Goal: Complete application form

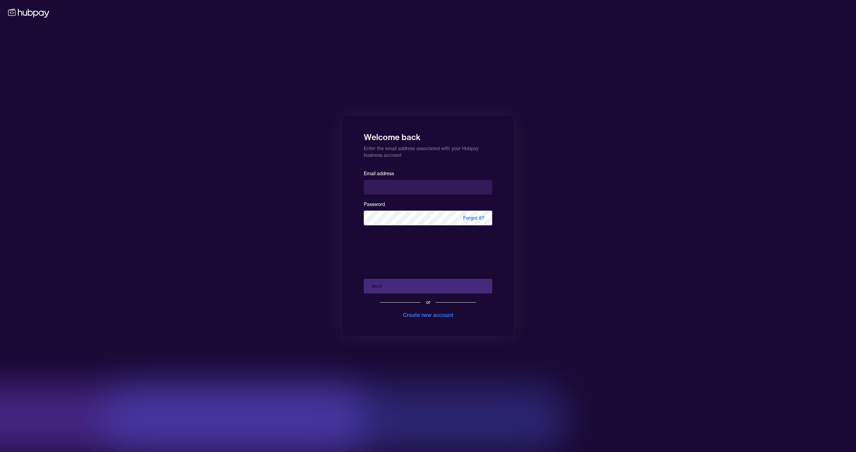
click at [424, 185] on input "email" at bounding box center [428, 187] width 128 height 15
type input "**********"
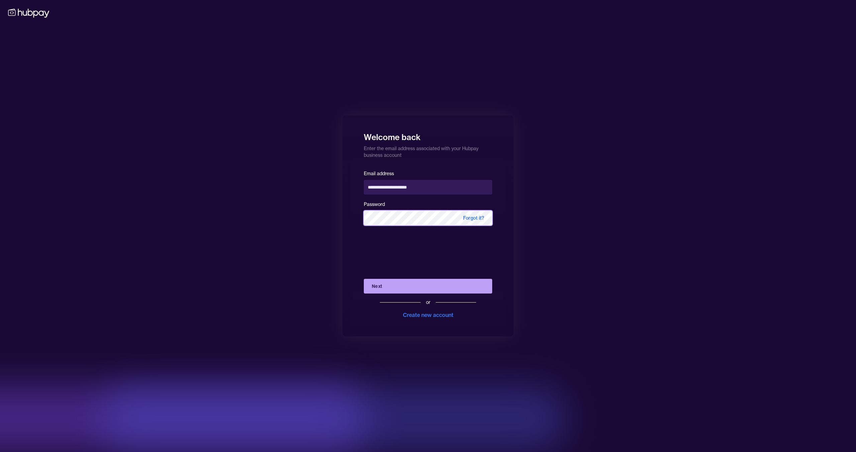
click at [364, 279] on button "Next" at bounding box center [428, 286] width 128 height 15
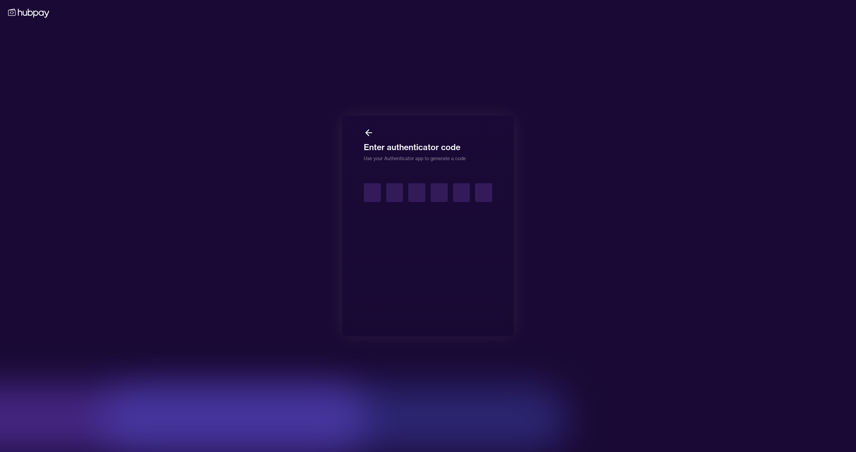
type input "*"
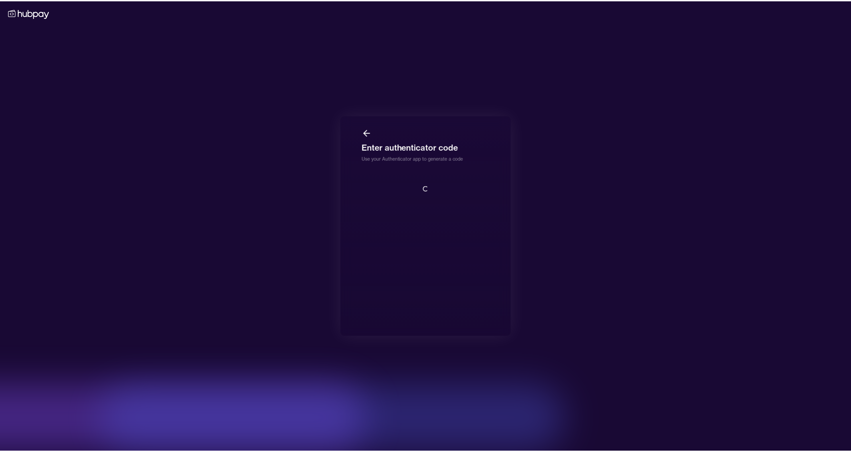
scroll to position [1, 0]
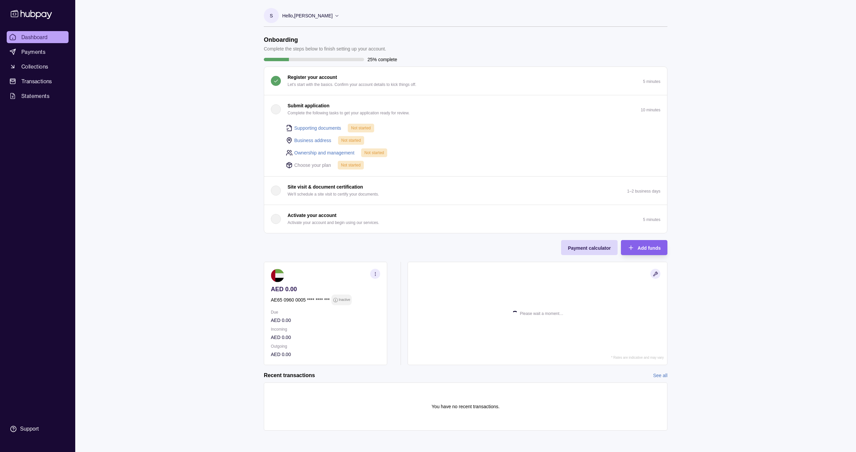
click at [160, 119] on div "Dashboard Payments Collections Transactions Statements Support S Hello, [PERSON…" at bounding box center [428, 226] width 856 height 452
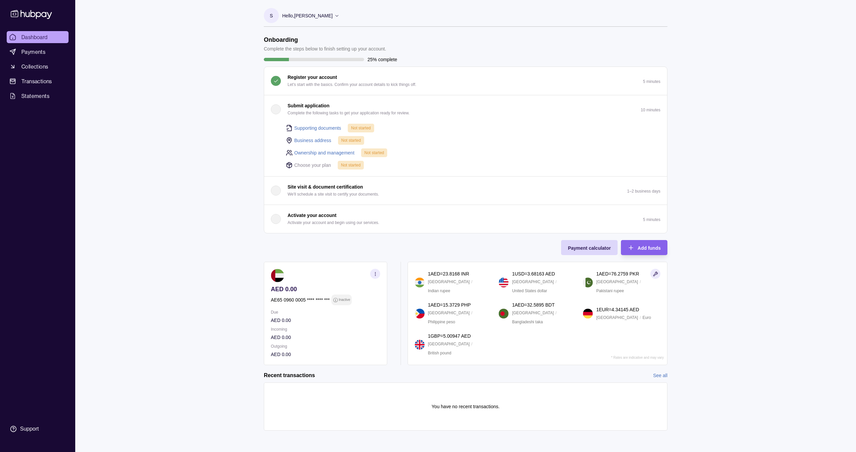
click at [626, 112] on button "Submit application Complete the following tasks to get your application ready f…" at bounding box center [465, 109] width 403 height 28
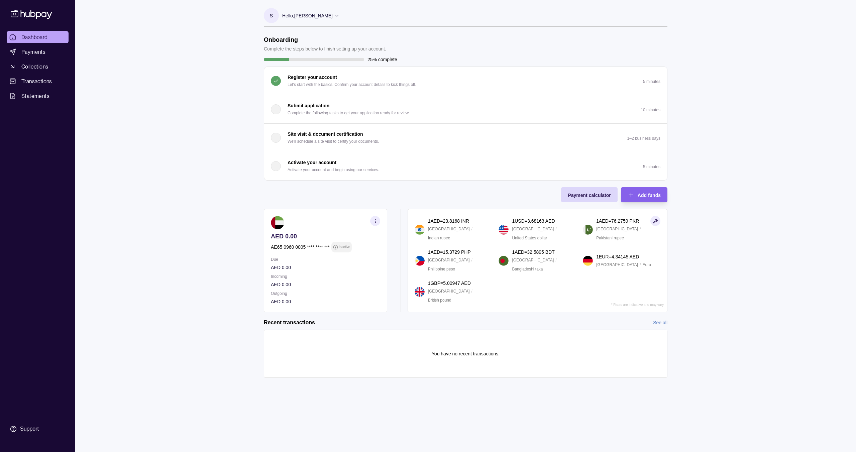
click at [418, 112] on button "Submit application Complete the following tasks to get your application ready f…" at bounding box center [465, 109] width 403 height 28
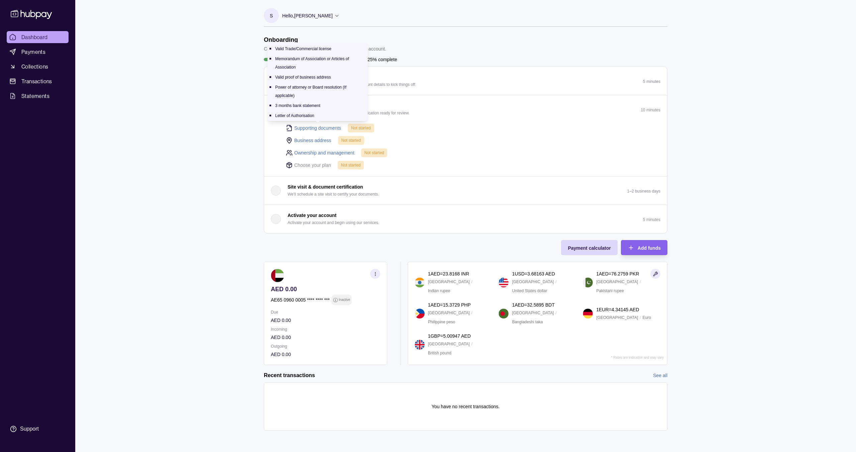
click at [302, 129] on link "Supporting documents" at bounding box center [317, 127] width 47 height 7
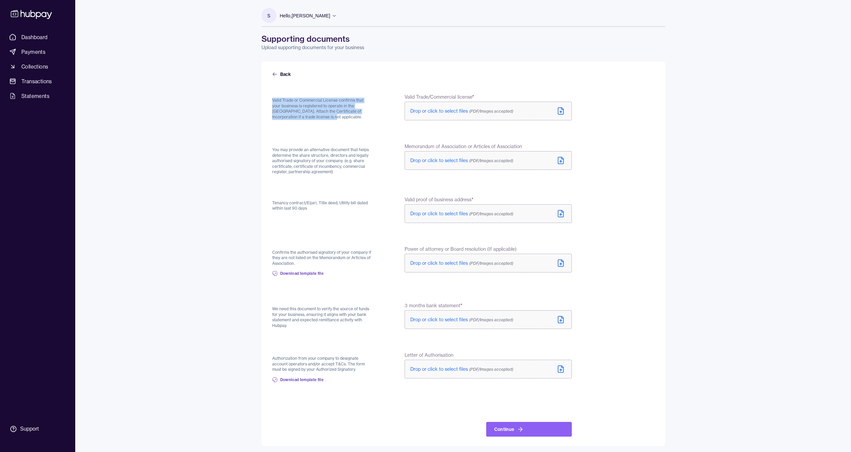
drag, startPoint x: 269, startPoint y: 99, endPoint x: 339, endPoint y: 116, distance: 72.3
click at [339, 116] on div "Back Valid Trade or Commercial License confirms that your business is registere…" at bounding box center [463, 254] width 404 height 385
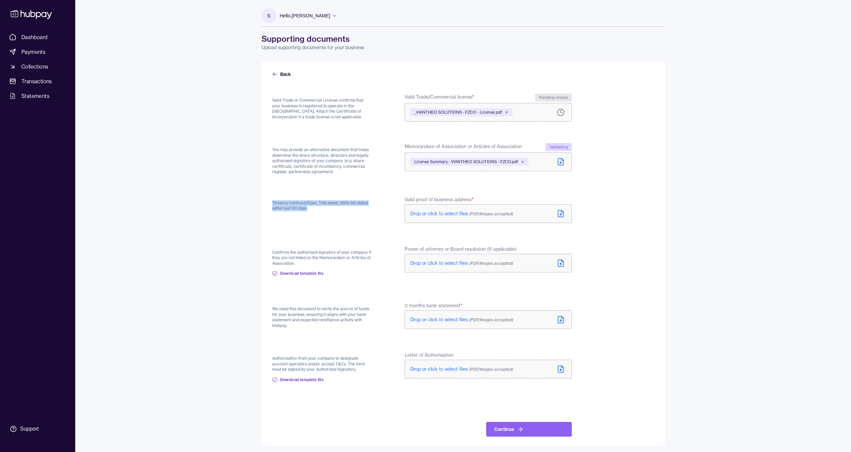
drag, startPoint x: 273, startPoint y: 204, endPoint x: 323, endPoint y: 209, distance: 50.8
click at [323, 209] on p "Tenancy contract/Eijari, Title deed, Utility bill dated within last 90 days" at bounding box center [322, 205] width 101 height 11
drag, startPoint x: 321, startPoint y: 208, endPoint x: 272, endPoint y: 203, distance: 49.7
click at [272, 203] on p "Tenancy contract/Eijari, Title deed, Utility bill dated within last 90 days" at bounding box center [322, 205] width 101 height 11
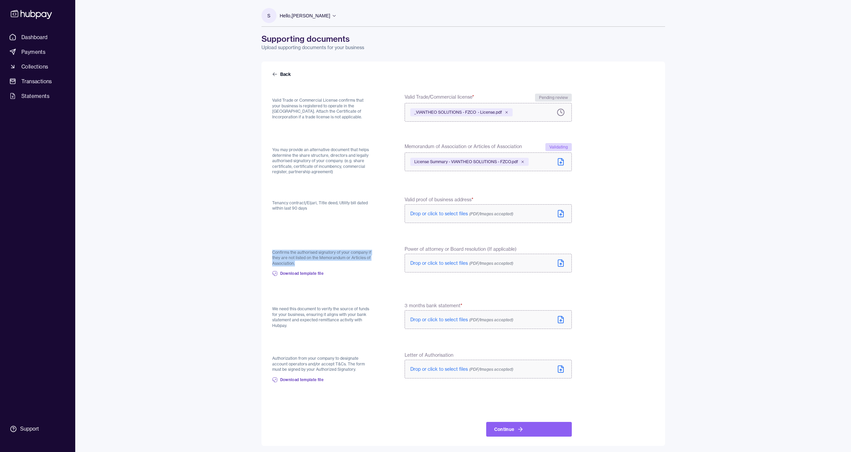
drag, startPoint x: 270, startPoint y: 251, endPoint x: 304, endPoint y: 262, distance: 36.1
click at [304, 262] on div "Back Valid Trade or Commercial License confirms that your business is registere…" at bounding box center [463, 254] width 404 height 385
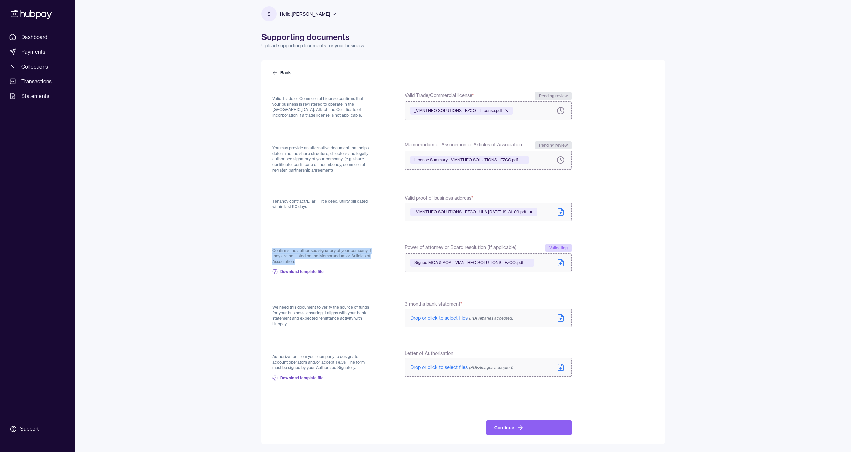
scroll to position [2, 0]
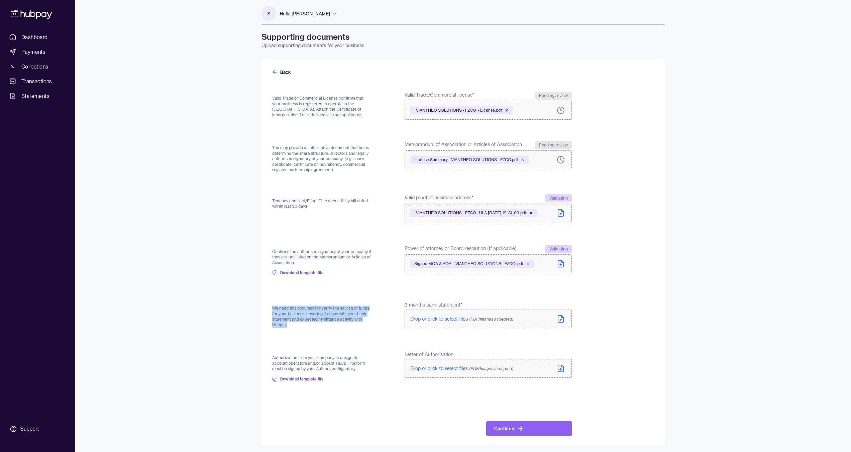
drag, startPoint x: 270, startPoint y: 308, endPoint x: 314, endPoint y: 326, distance: 47.1
click at [314, 326] on div "Back Valid Trade or Commercial License confirms that your business is registere…" at bounding box center [463, 253] width 404 height 386
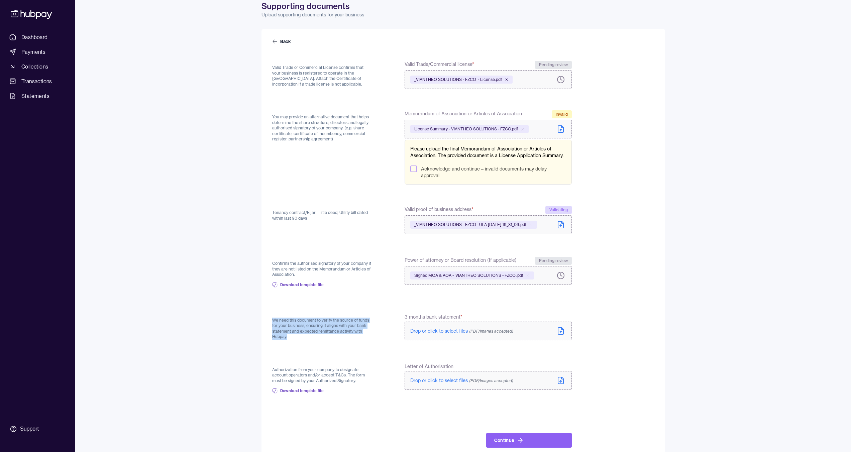
scroll to position [36, 0]
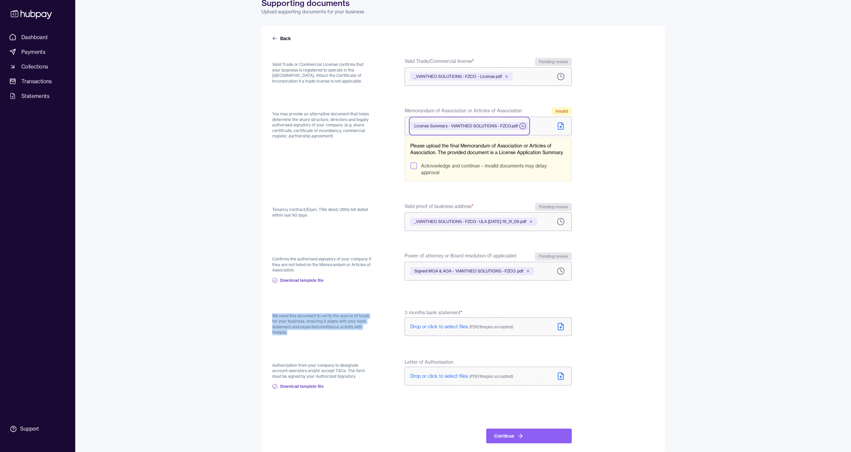
click at [524, 126] on icon at bounding box center [523, 126] width 4 height 4
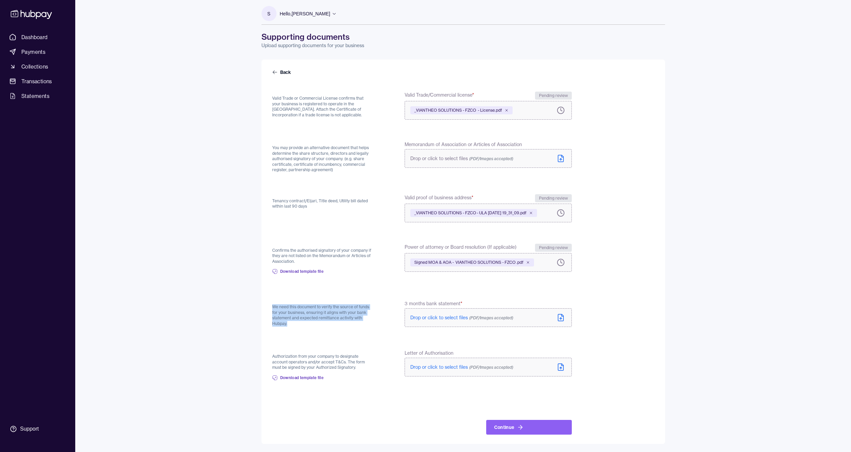
scroll to position [2, 0]
click at [530, 261] on icon at bounding box center [528, 262] width 4 height 4
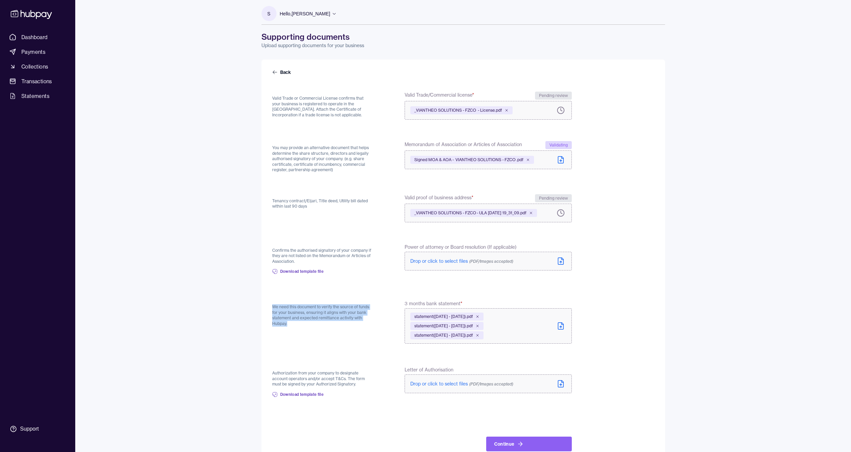
click at [498, 440] on button "Continue" at bounding box center [529, 444] width 86 height 15
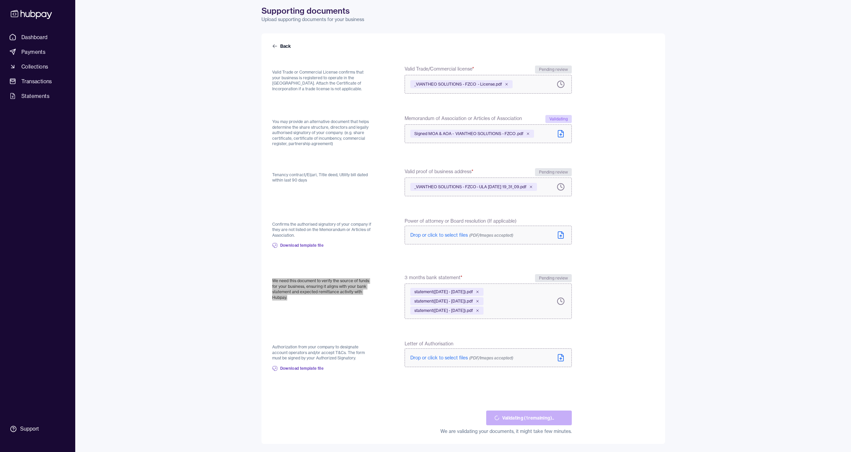
scroll to position [28, 0]
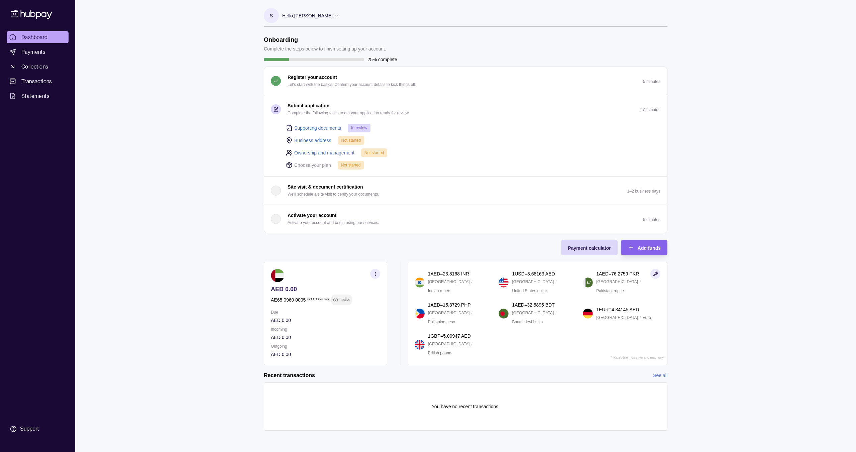
click at [318, 142] on link "Business address" at bounding box center [312, 140] width 37 height 7
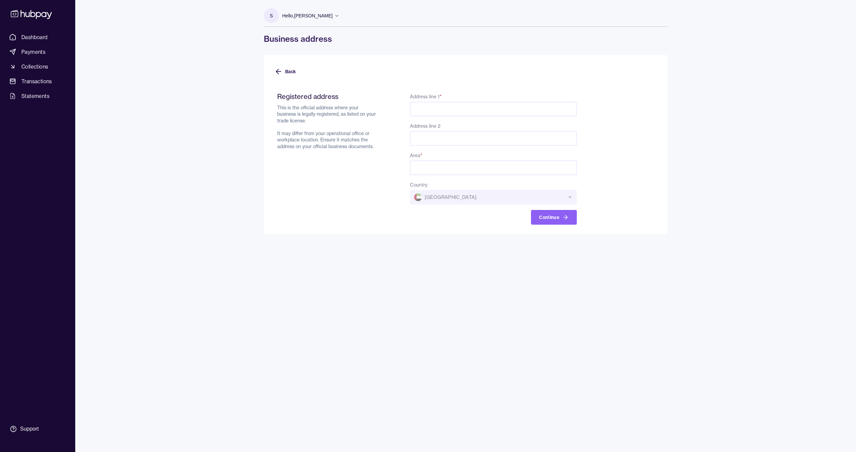
click at [424, 108] on input "Address line 1 *" at bounding box center [493, 109] width 167 height 15
paste input "**********"
type input "**********"
drag, startPoint x: 419, startPoint y: 140, endPoint x: 412, endPoint y: 136, distance: 7.2
click at [419, 140] on input "Address line 2" at bounding box center [493, 138] width 167 height 15
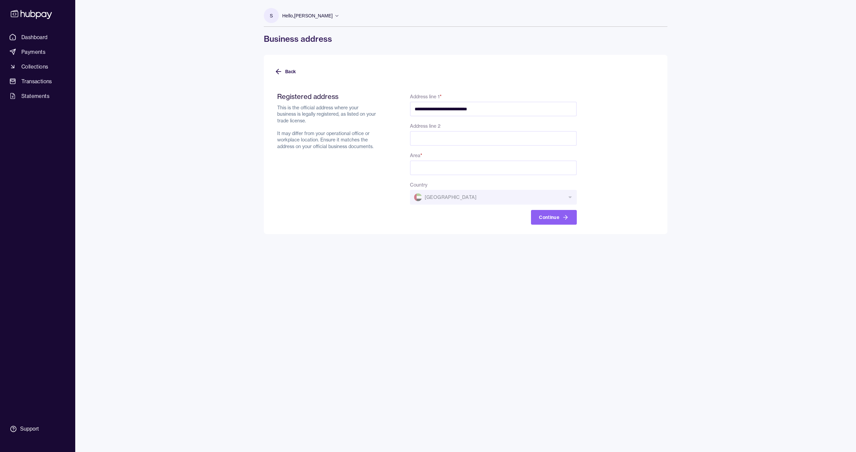
paste input "**********"
type input "**********"
click at [428, 165] on input "Area *" at bounding box center [493, 168] width 167 height 15
drag, startPoint x: 460, startPoint y: 141, endPoint x: 410, endPoint y: 139, distance: 49.9
click at [410, 139] on input "**********" at bounding box center [493, 138] width 167 height 15
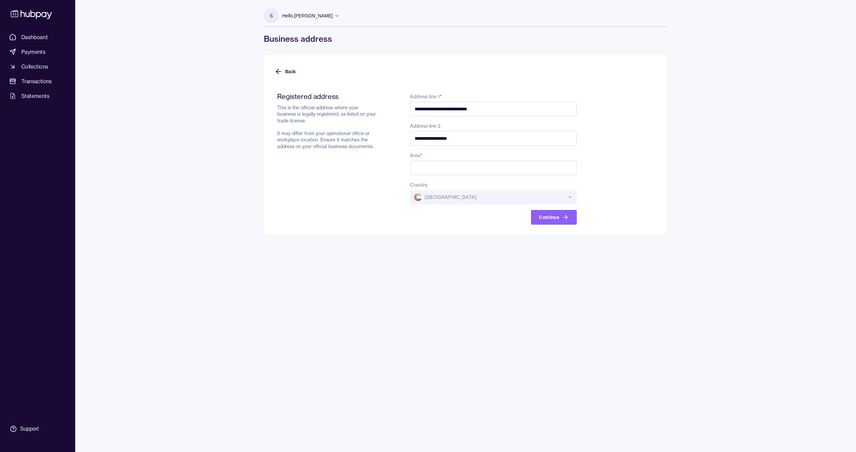
click at [438, 164] on input "Area *" at bounding box center [493, 168] width 167 height 15
paste input "**********"
drag, startPoint x: 428, startPoint y: 170, endPoint x: 508, endPoint y: 171, distance: 80.3
click at [508, 171] on input "**********" at bounding box center [493, 168] width 167 height 15
type input "*****"
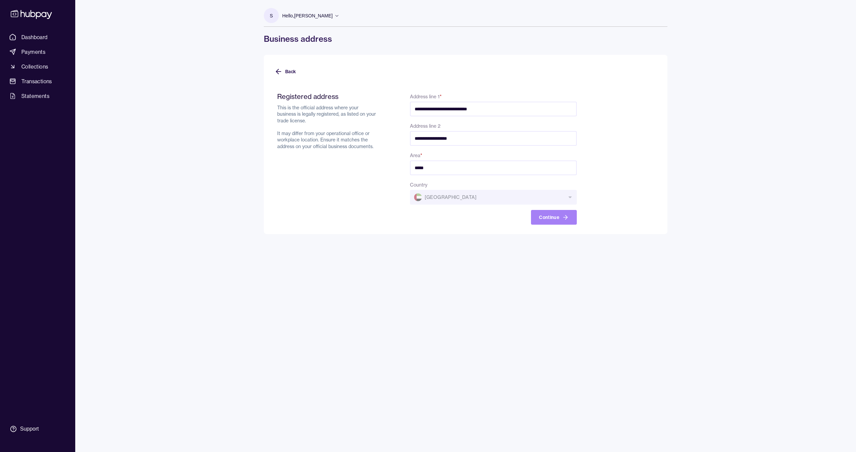
click at [542, 213] on button "Continue" at bounding box center [554, 217] width 46 height 15
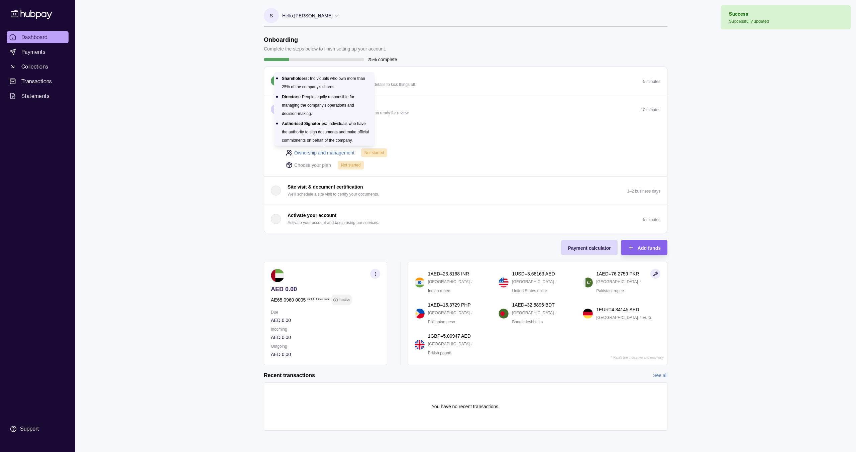
click at [304, 152] on link "Ownership and management" at bounding box center [324, 152] width 60 height 7
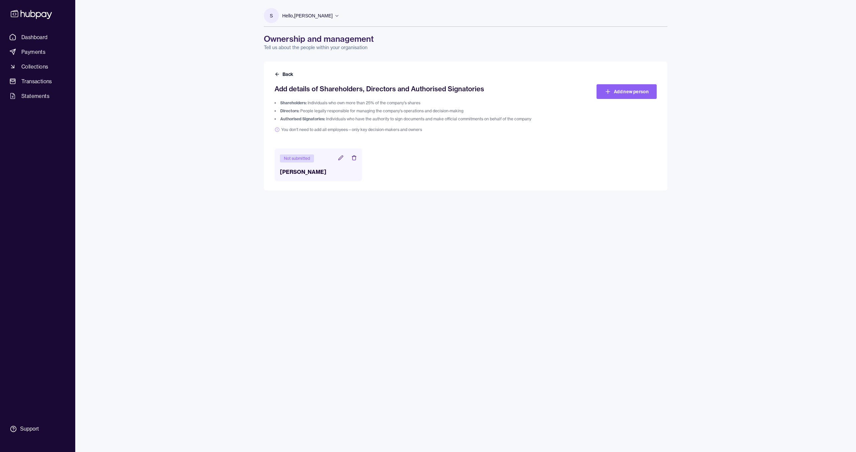
click at [341, 159] on icon at bounding box center [340, 157] width 5 height 5
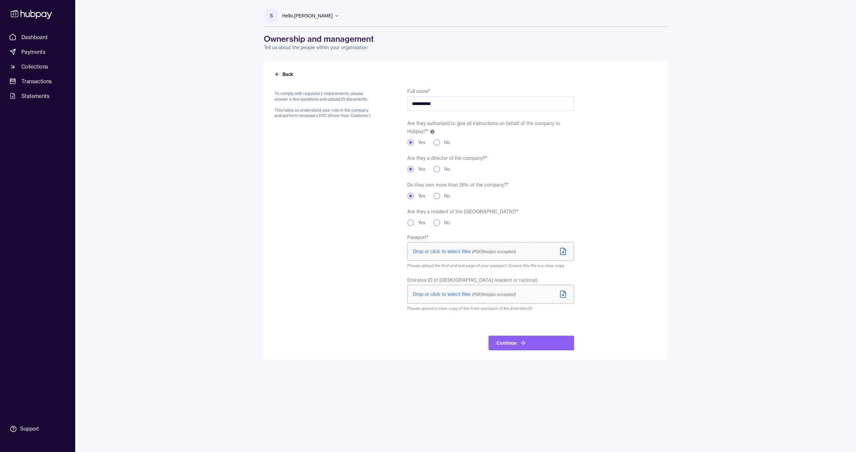
click at [436, 170] on button "No" at bounding box center [436, 169] width 7 height 7
click at [412, 223] on button "Yes" at bounding box center [410, 222] width 7 height 7
drag, startPoint x: 410, startPoint y: 125, endPoint x: 454, endPoint y: 128, distance: 44.9
click at [454, 128] on div "Are they authorized to give all instructions on behalf of the company to Hubpay…" at bounding box center [490, 132] width 167 height 27
click at [350, 212] on div "To comply with regulatory requirements, please answer a few questions and uploa…" at bounding box center [325, 219] width 101 height 264
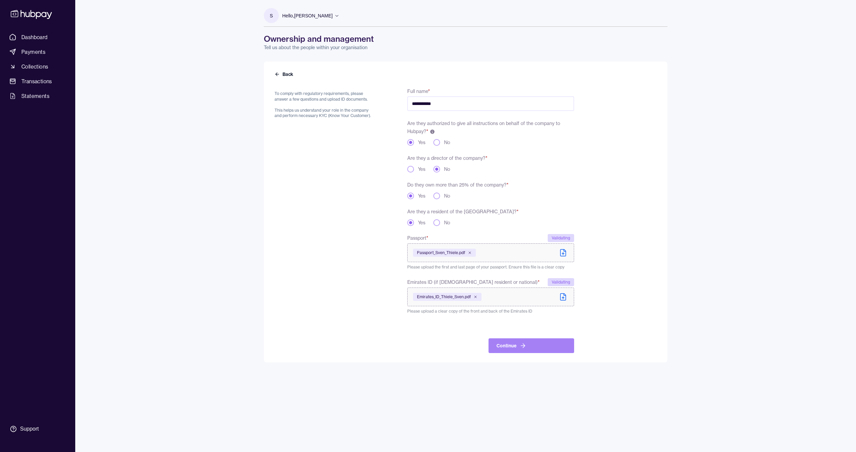
click at [498, 339] on button "Continue" at bounding box center [532, 345] width 86 height 15
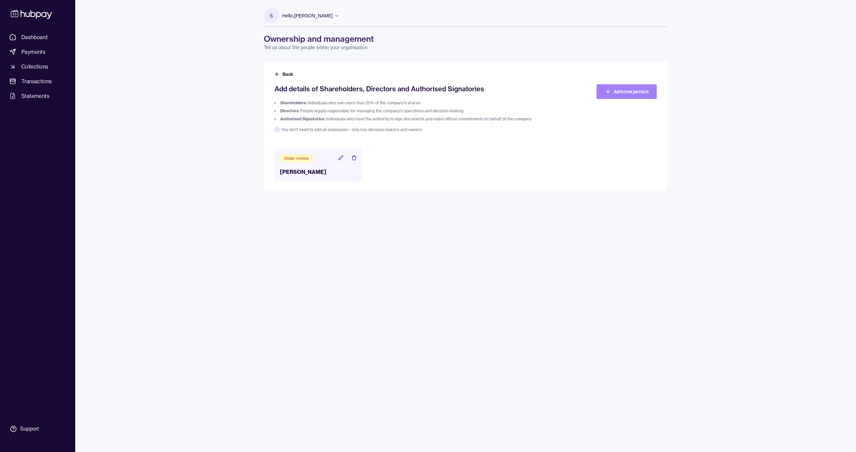
click at [616, 88] on link "Add new person" at bounding box center [627, 91] width 60 height 15
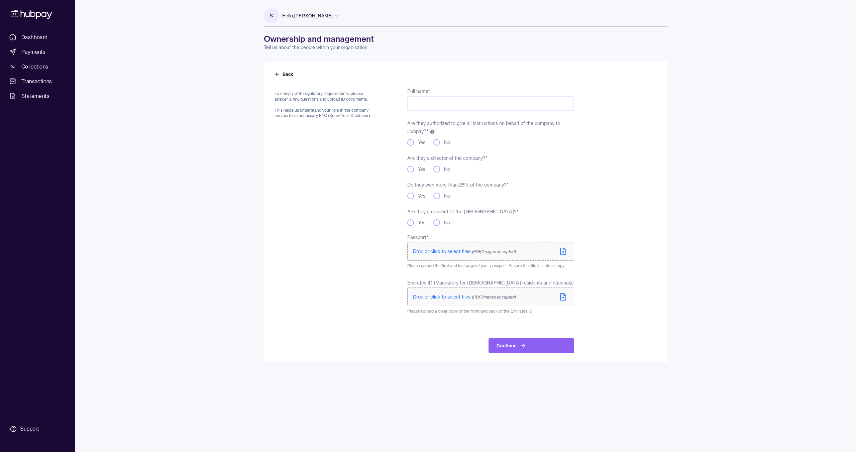
click at [440, 101] on input "Full name *" at bounding box center [490, 103] width 167 height 15
type input "**********"
click at [413, 141] on button "Yes" at bounding box center [410, 142] width 7 height 7
click at [411, 168] on button "Yes" at bounding box center [410, 169] width 7 height 7
click at [407, 196] on div "**********" at bounding box center [425, 220] width 300 height 266
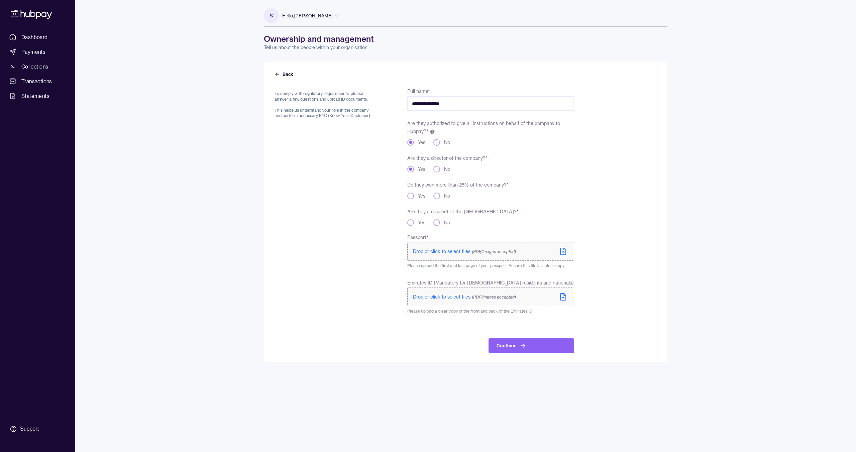
click at [408, 195] on button "Yes" at bounding box center [410, 196] width 7 height 7
drag, startPoint x: 412, startPoint y: 224, endPoint x: 407, endPoint y: 223, distance: 4.8
click at [412, 224] on button "Yes" at bounding box center [410, 222] width 7 height 7
click at [521, 345] on button "Continue" at bounding box center [532, 352] width 86 height 15
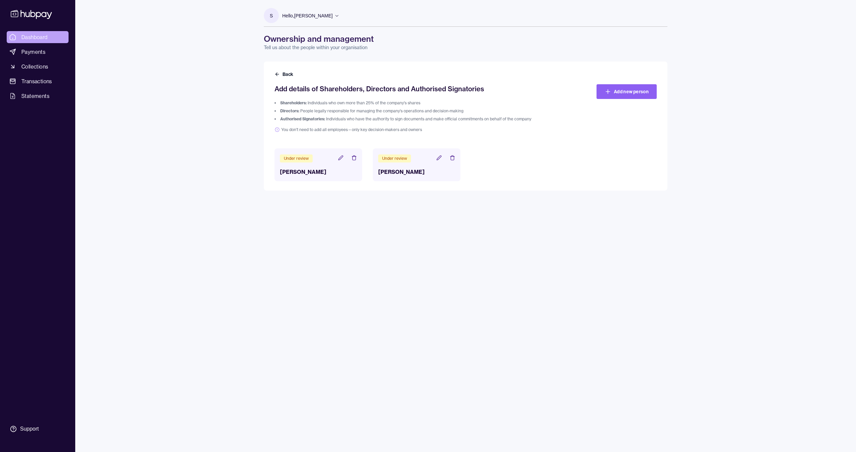
click at [51, 36] on link "Dashboard" at bounding box center [38, 37] width 62 height 12
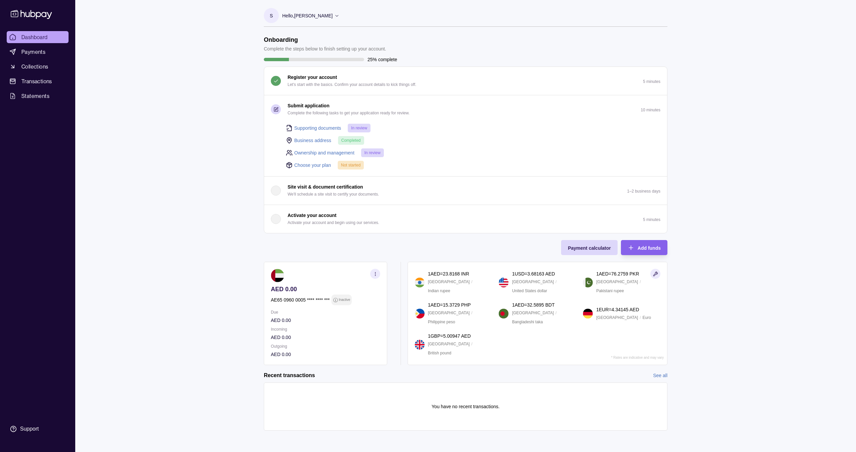
click at [314, 165] on link "Choose your plan" at bounding box center [312, 165] width 37 height 7
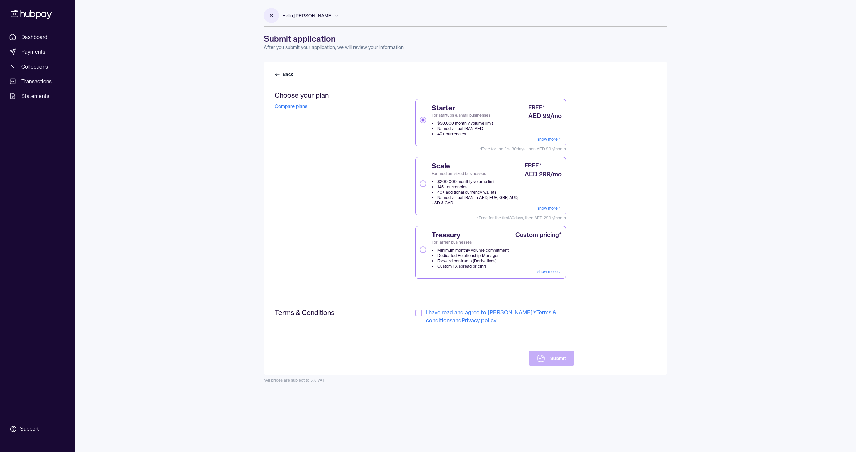
click at [422, 182] on button "Scale For medium sized businesses $200,000 monthly volume limit 145+ currencies…" at bounding box center [423, 183] width 7 height 7
click at [418, 314] on button "button" at bounding box center [418, 313] width 7 height 7
click at [539, 356] on icon at bounding box center [541, 358] width 8 height 8
